Goal: Information Seeking & Learning: Learn about a topic

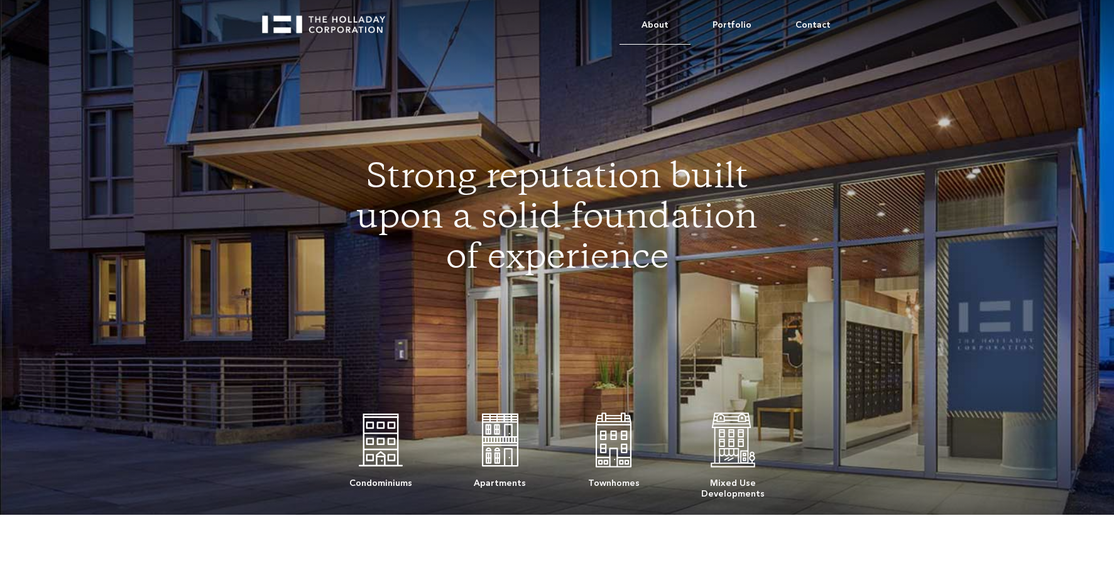
click at [675, 26] on link "About" at bounding box center [654, 25] width 71 height 38
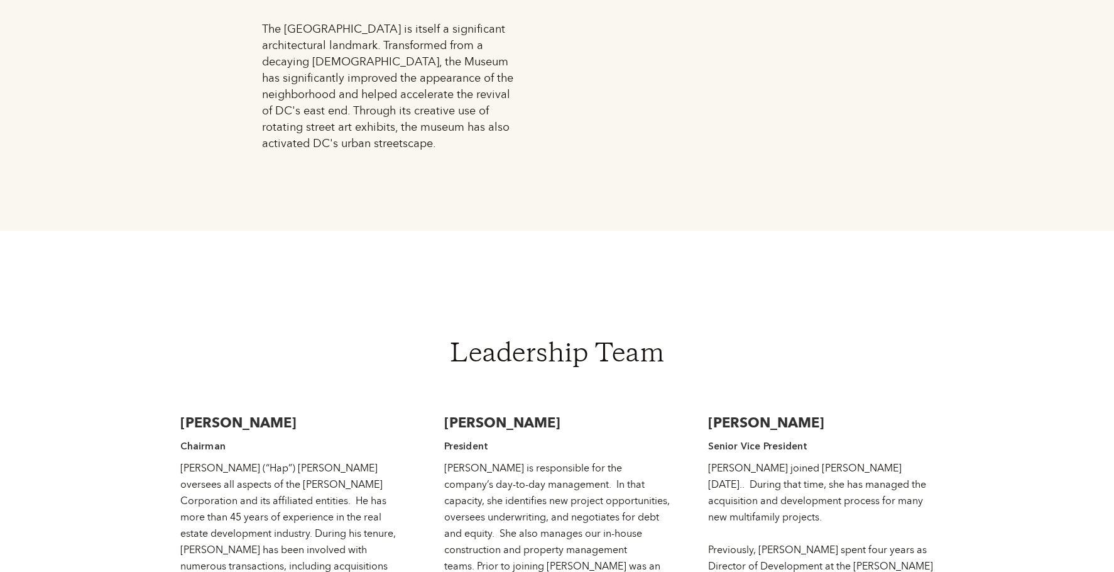
scroll to position [1885, 0]
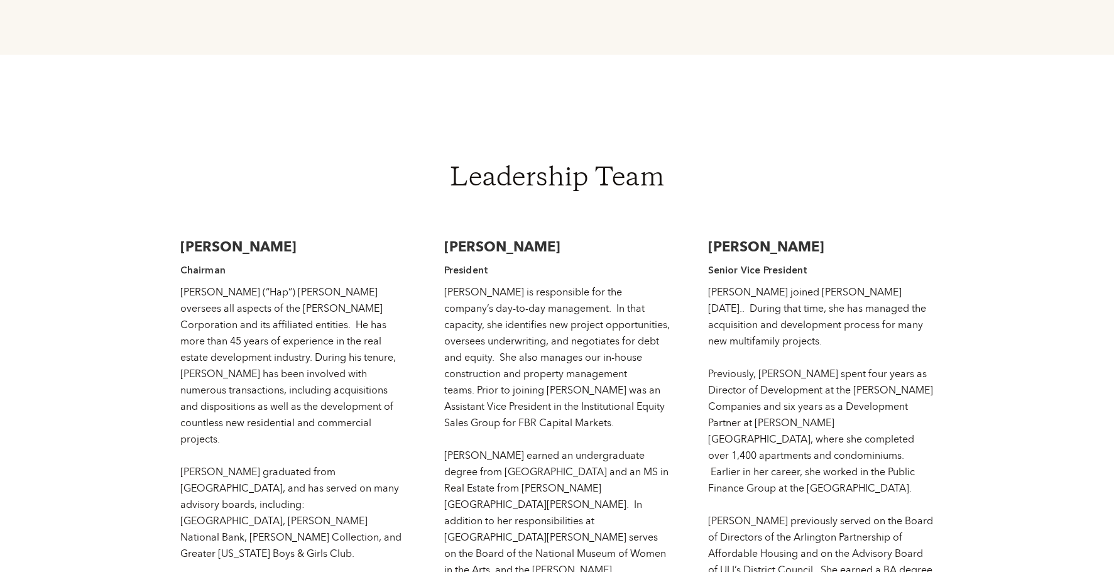
drag, startPoint x: 605, startPoint y: 197, endPoint x: 444, endPoint y: 193, distance: 160.8
click at [444, 237] on h3 "[PERSON_NAME]" at bounding box center [557, 246] width 226 height 19
copy h3 "[PERSON_NAME]"
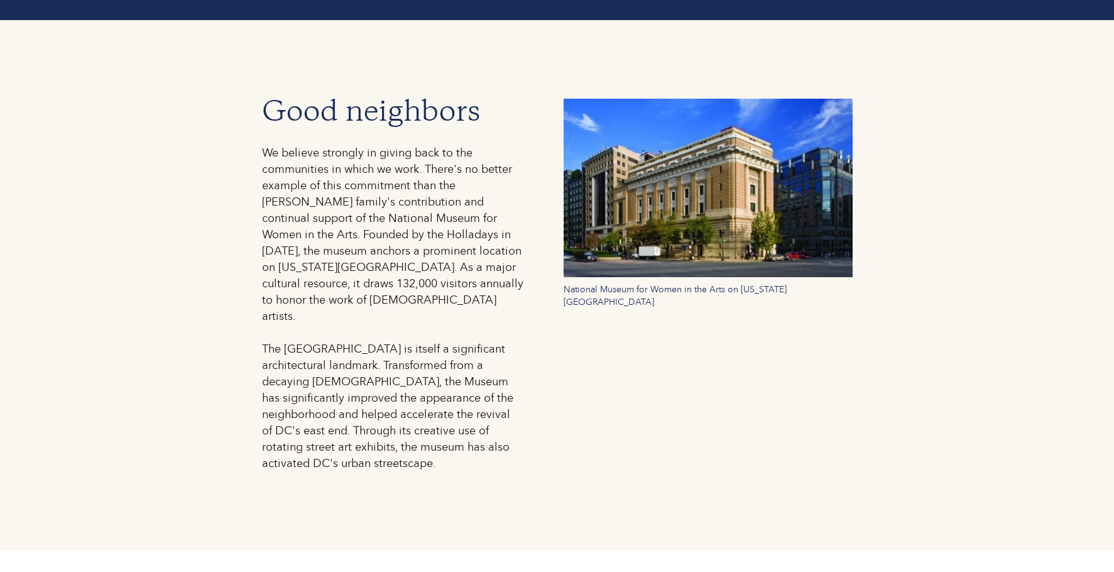
scroll to position [1382, 0]
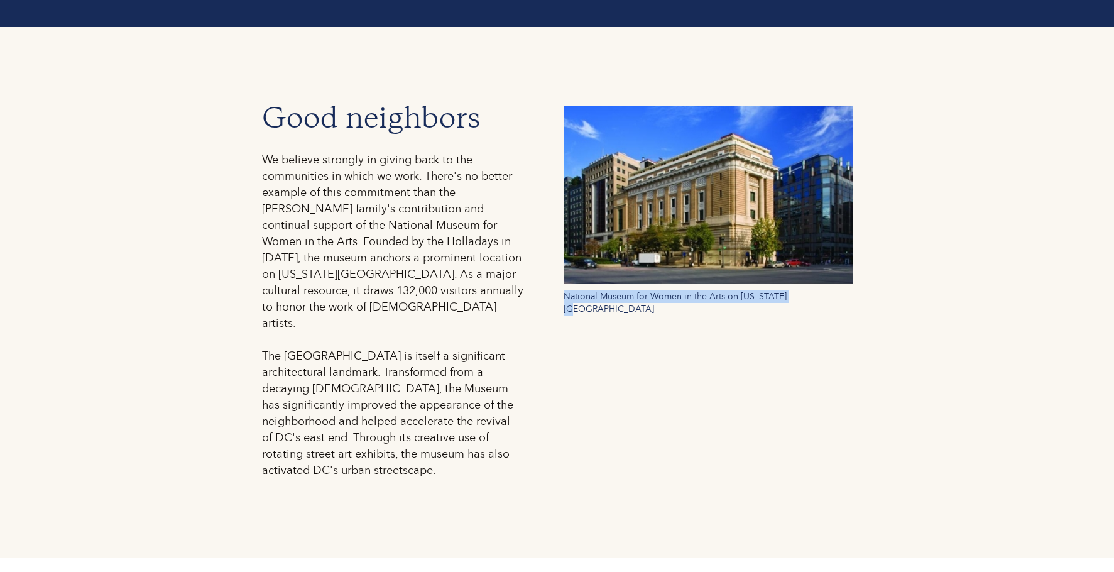
drag, startPoint x: 563, startPoint y: 280, endPoint x: 793, endPoint y: 280, distance: 229.3
click at [793, 284] on div "National Museum for Women in the Arts on [US_STATE][GEOGRAPHIC_DATA]" at bounding box center [707, 299] width 289 height 31
copy div "National Museum for Women in the Arts on [US_STATE][GEOGRAPHIC_DATA]"
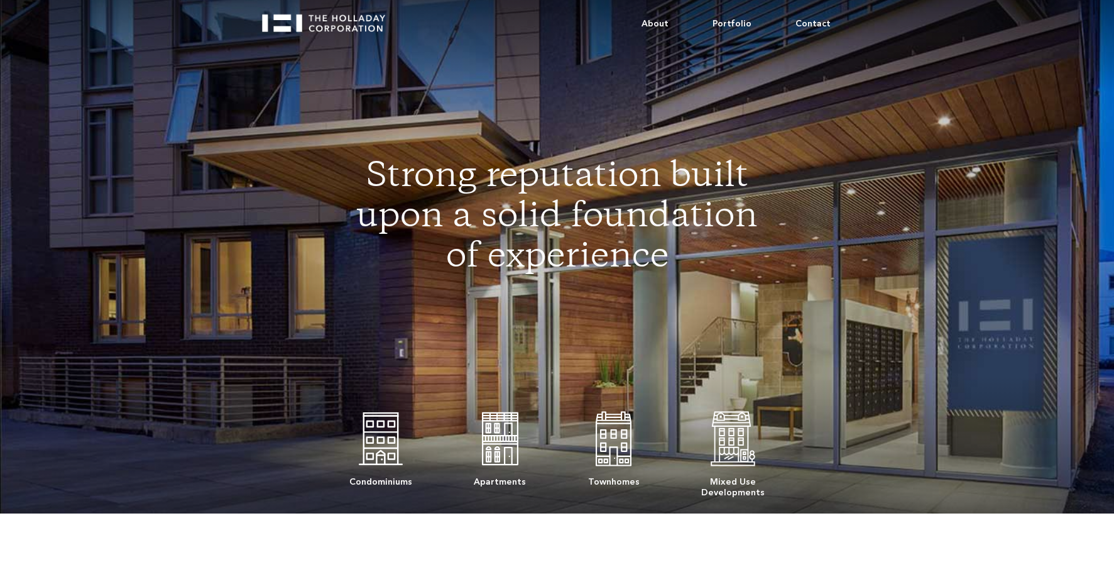
scroll to position [0, 0]
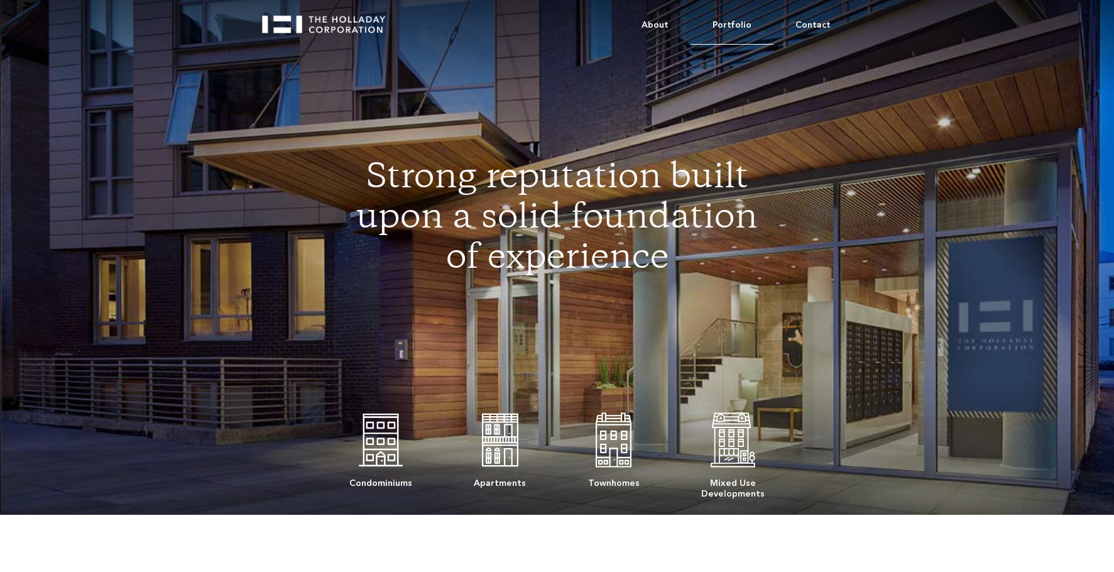
click at [730, 21] on link "Portfolio" at bounding box center [731, 25] width 83 height 38
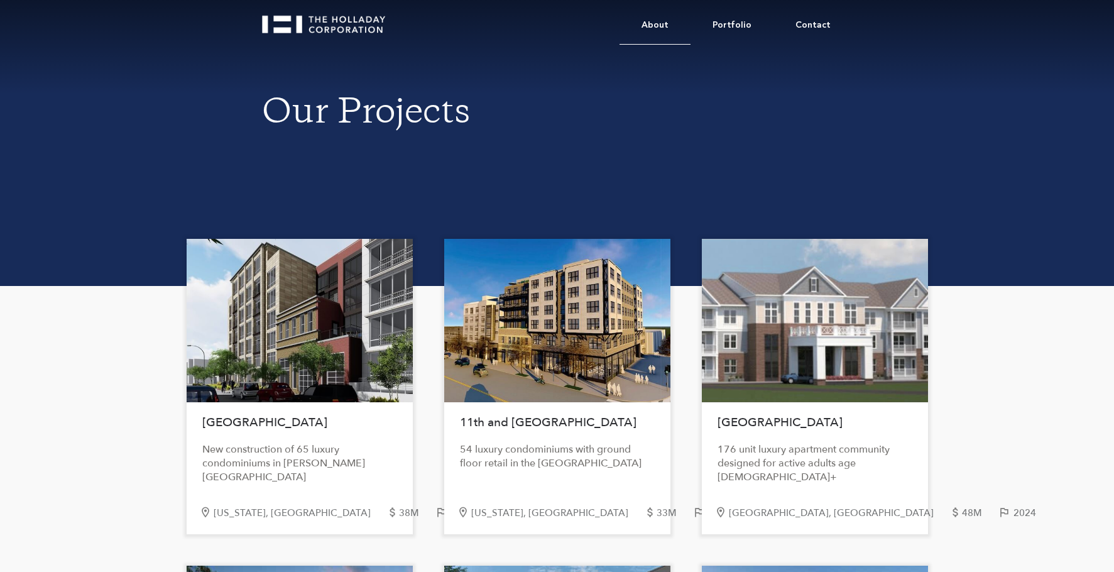
click at [660, 27] on link "About" at bounding box center [654, 25] width 71 height 38
